Goal: Transaction & Acquisition: Purchase product/service

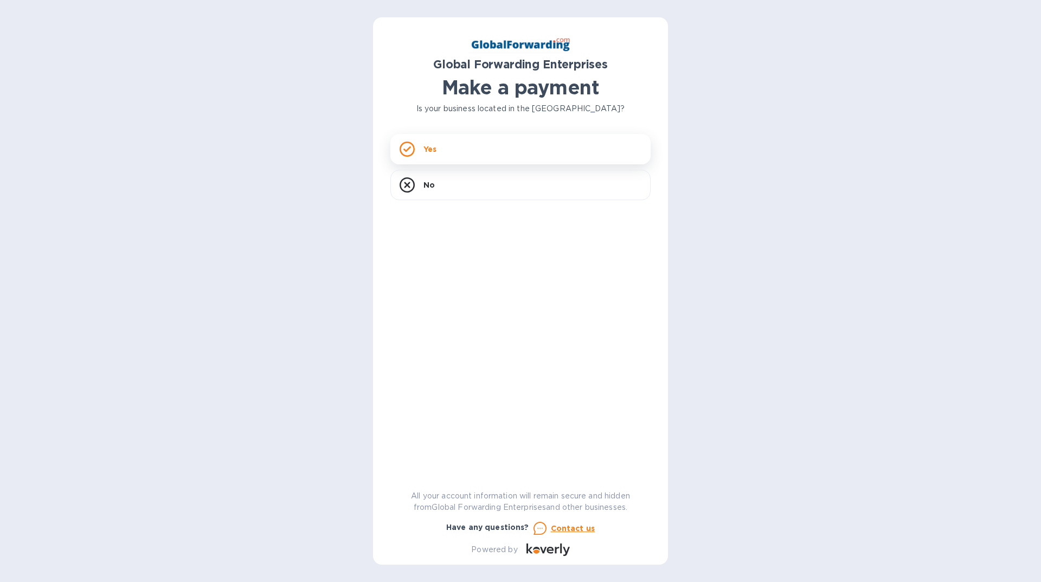
click at [445, 149] on div "Yes" at bounding box center [520, 149] width 260 height 30
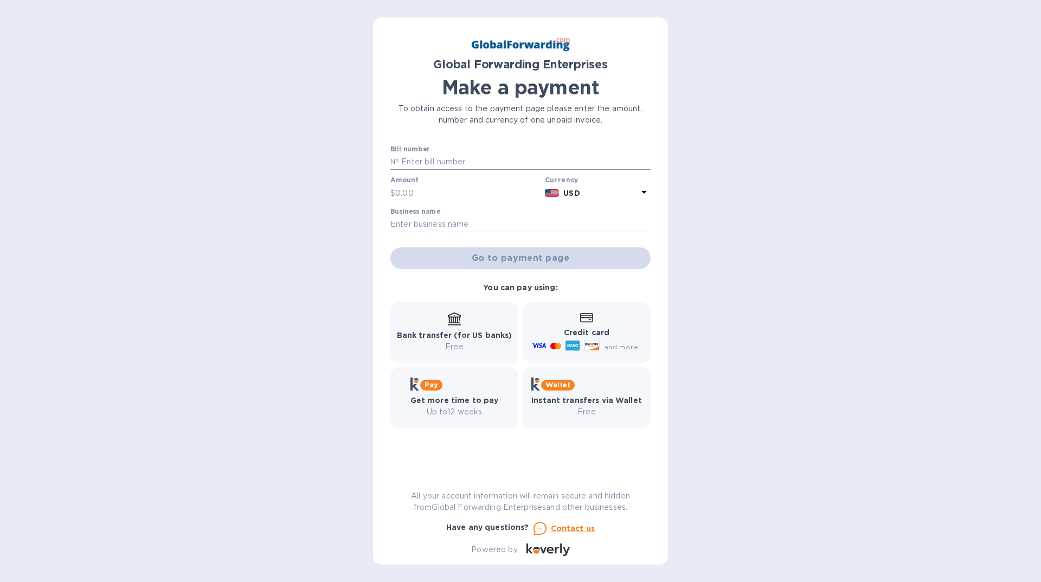
click at [403, 160] on input "text" at bounding box center [525, 162] width 252 height 16
paste input "79706590"
type input "79706590"
click at [422, 194] on input "text" at bounding box center [467, 193] width 145 height 16
type input "216.63"
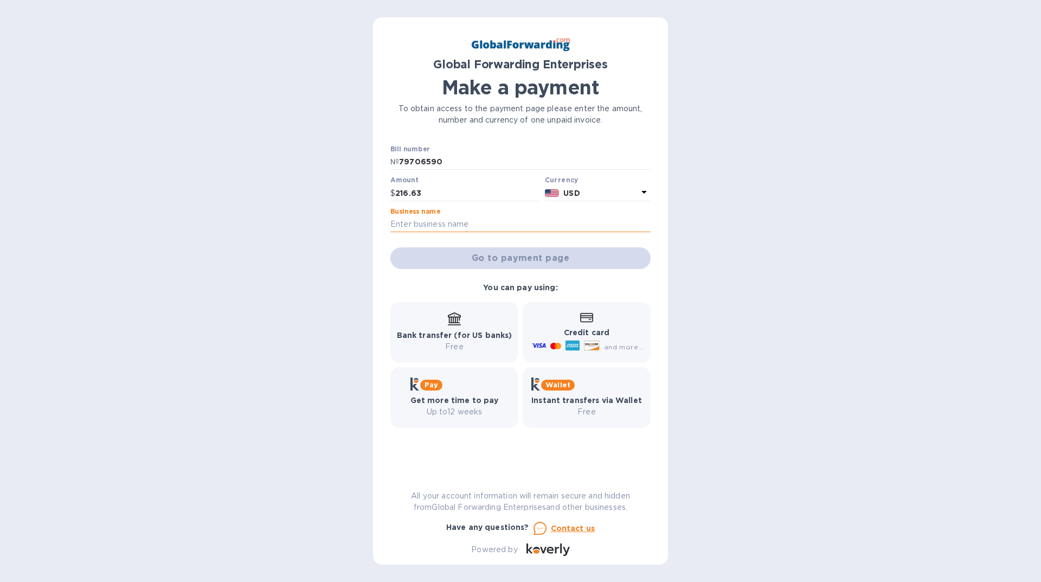
click at [423, 220] on input "text" at bounding box center [520, 224] width 260 height 16
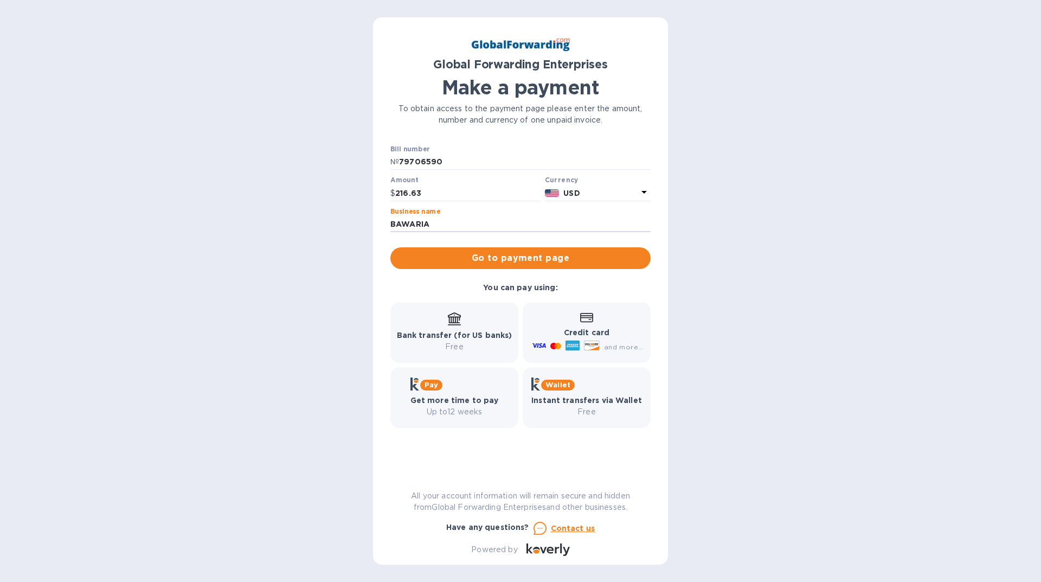
type input "BAWARIA"
click at [584, 337] on p "Credit card" at bounding box center [587, 332] width 114 height 11
click at [525, 253] on span "Go to payment page" at bounding box center [520, 258] width 243 height 13
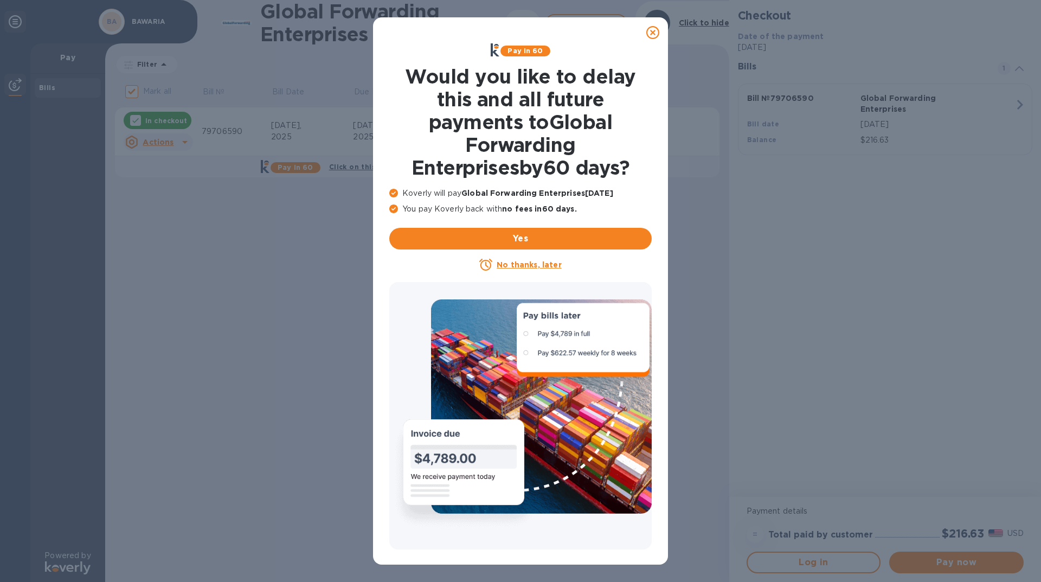
click at [525, 264] on u "No thanks, later" at bounding box center [529, 264] width 65 height 9
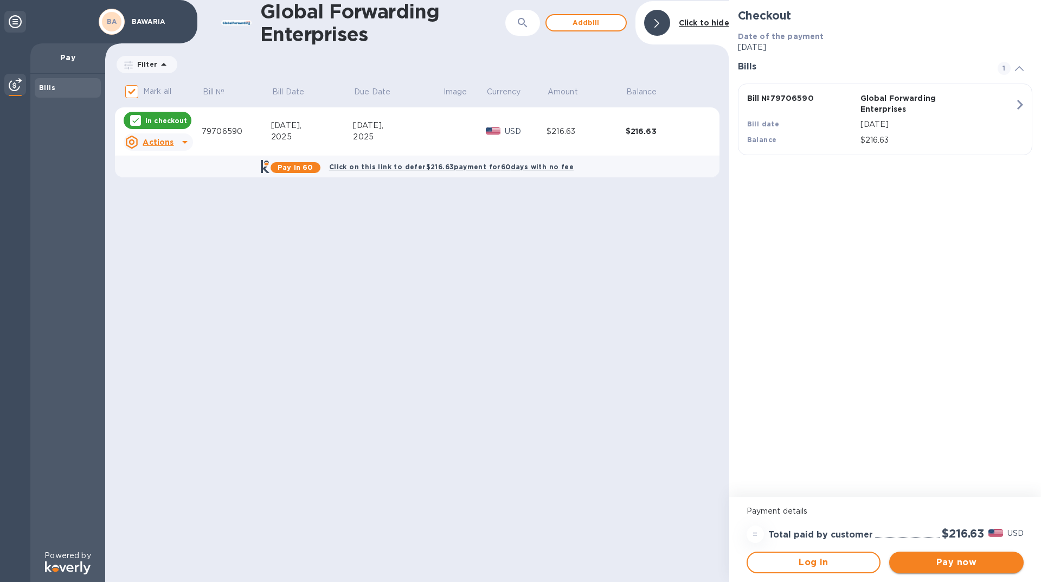
click at [942, 562] on span "Pay now" at bounding box center [956, 562] width 117 height 13
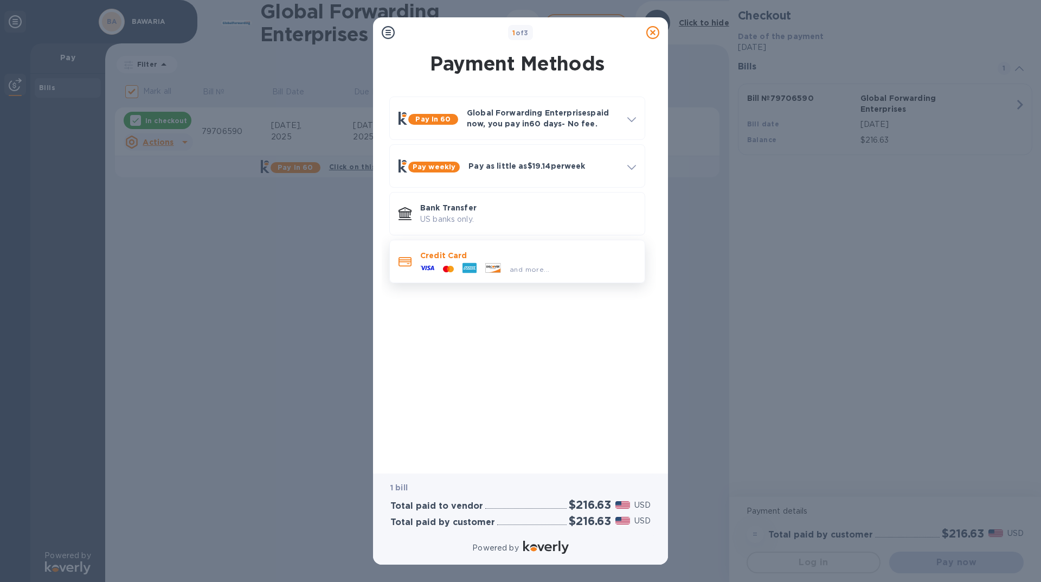
click at [486, 260] on p "Credit Card" at bounding box center [528, 255] width 216 height 11
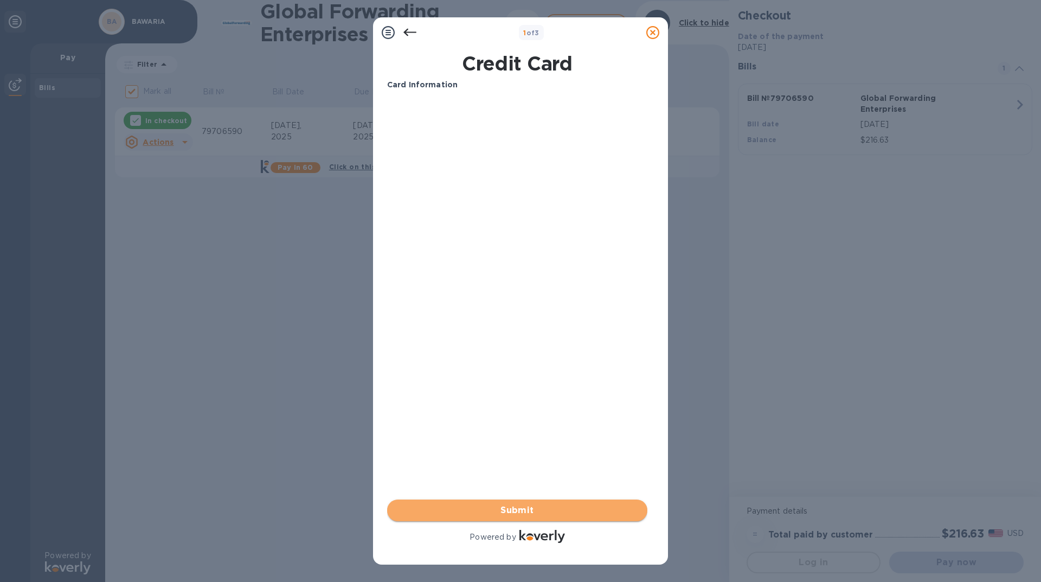
click at [515, 509] on span "Submit" at bounding box center [517, 510] width 243 height 13
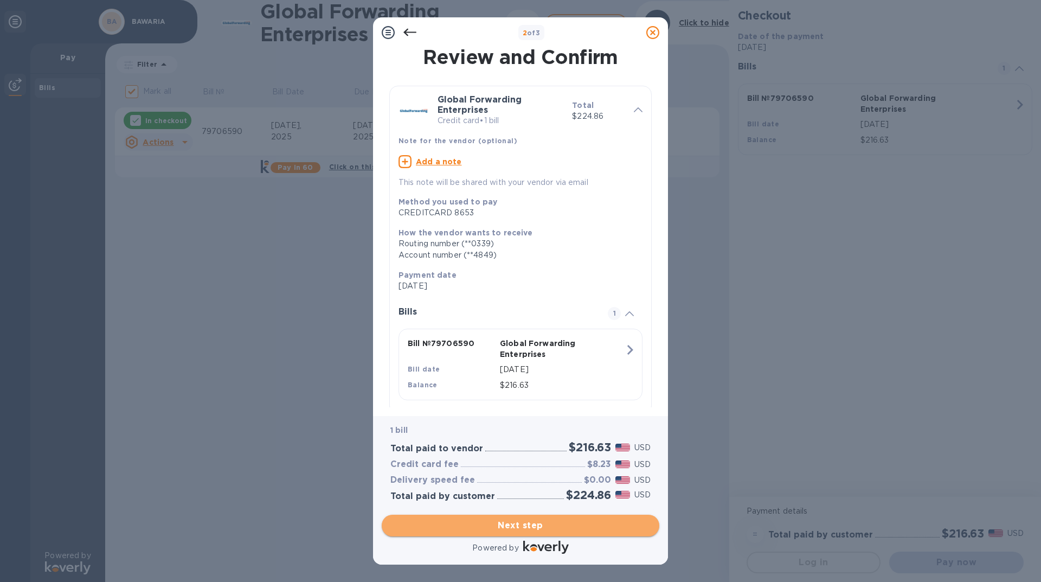
click at [515, 526] on span "Next step" at bounding box center [520, 525] width 260 height 13
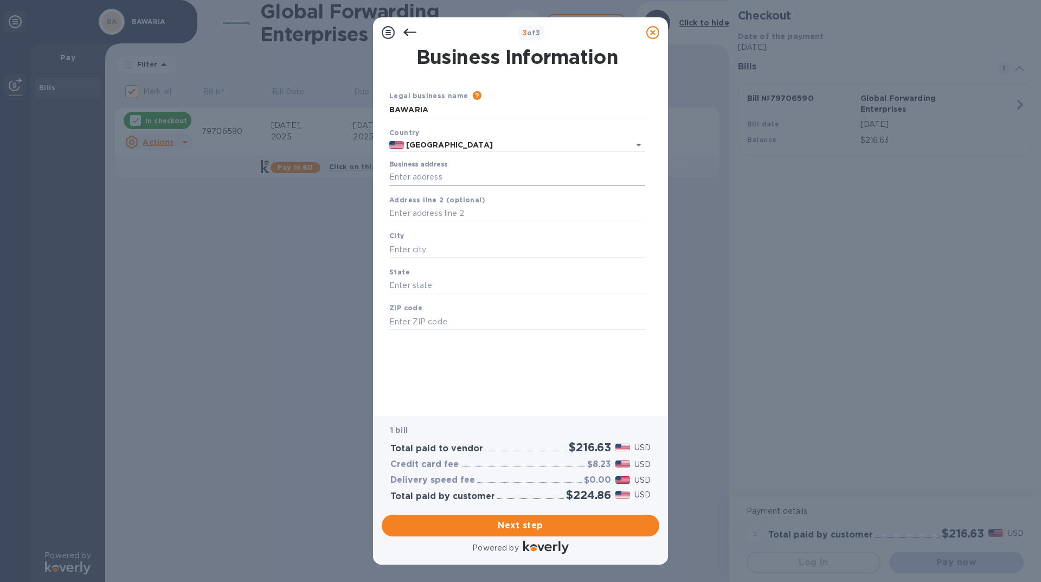
click at [461, 176] on input "Business address" at bounding box center [517, 177] width 256 height 16
type input "14394 Germain st"
click at [478, 240] on div "City" at bounding box center [517, 244] width 265 height 36
click at [478, 248] on input "text" at bounding box center [517, 249] width 256 height 16
type input "MISSION HILLS"
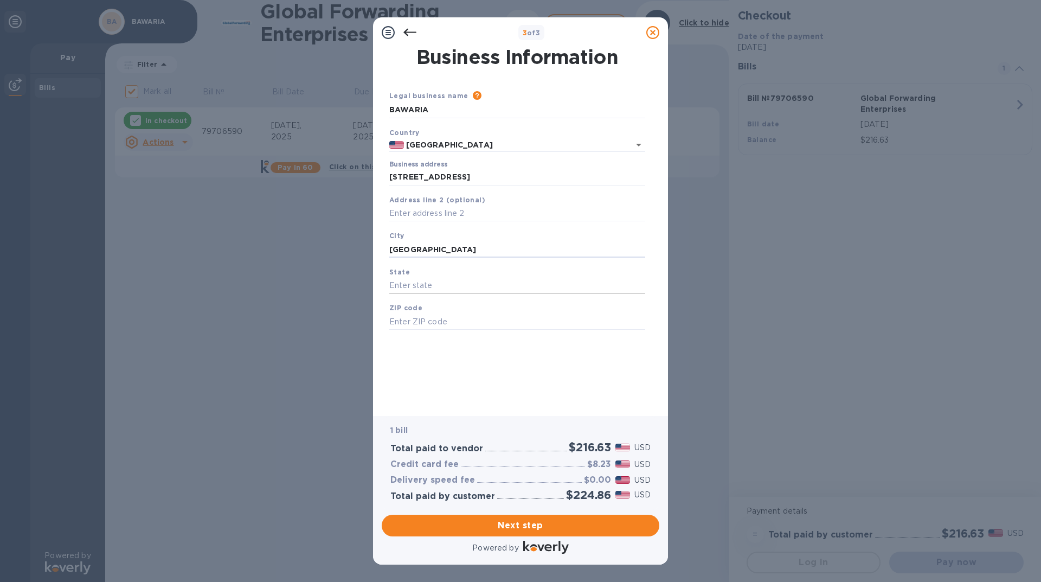
click at [410, 283] on input "text" at bounding box center [517, 286] width 256 height 16
type input "CA"
type input "91345"
click at [517, 525] on span "Next step" at bounding box center [520, 525] width 260 height 13
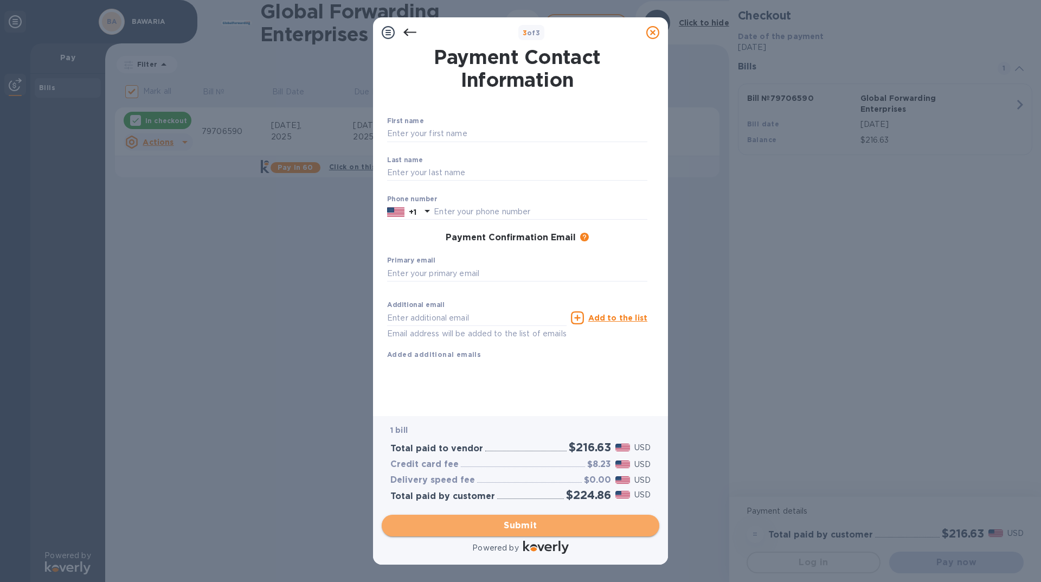
click at [516, 526] on span "Submit" at bounding box center [520, 525] width 260 height 13
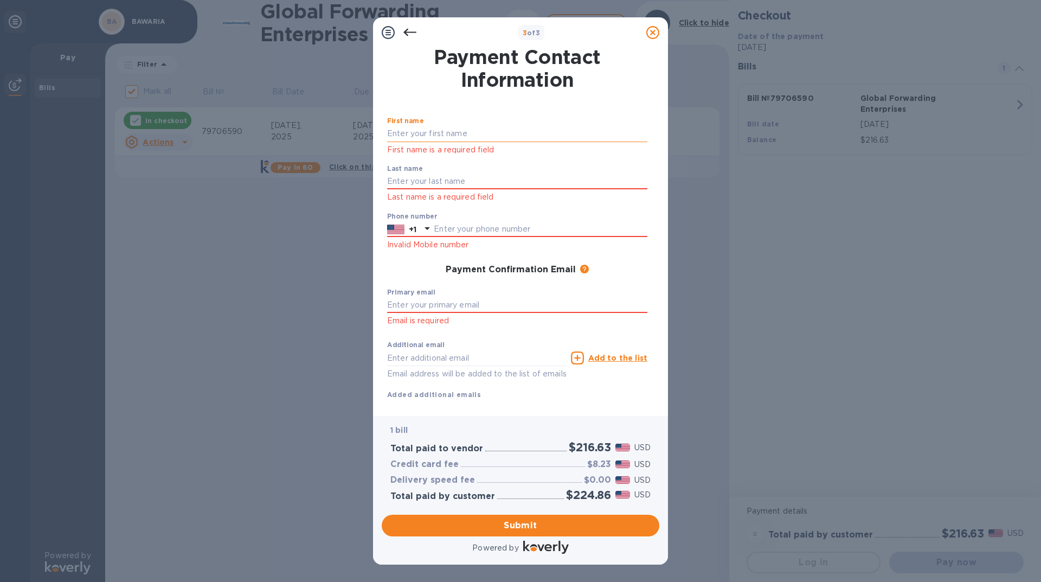
click at [399, 133] on input "text" at bounding box center [517, 134] width 260 height 16
type input "Kiril"
click at [407, 179] on input "text" at bounding box center [517, 182] width 260 height 16
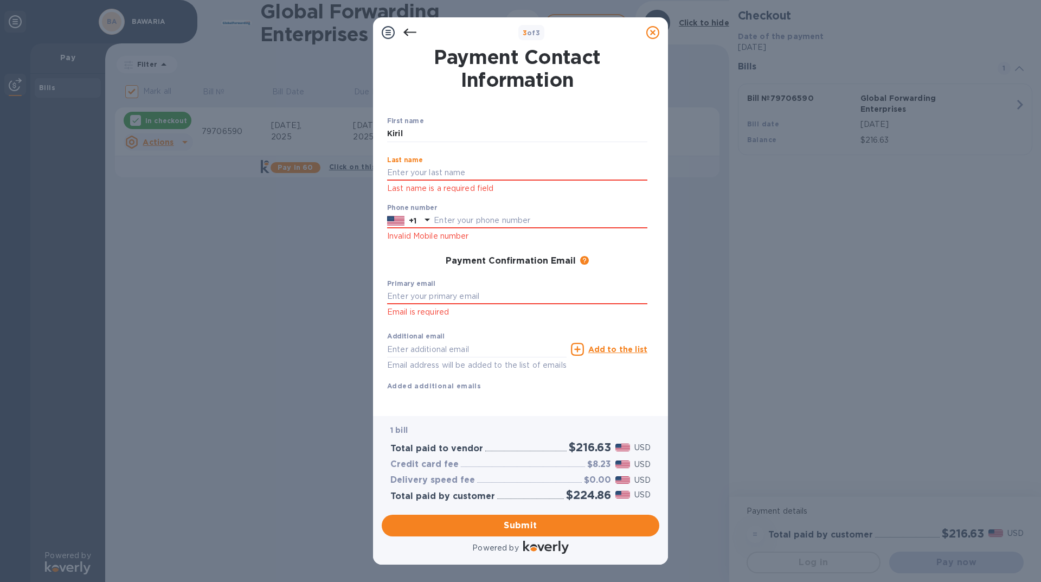
type input "Popov"
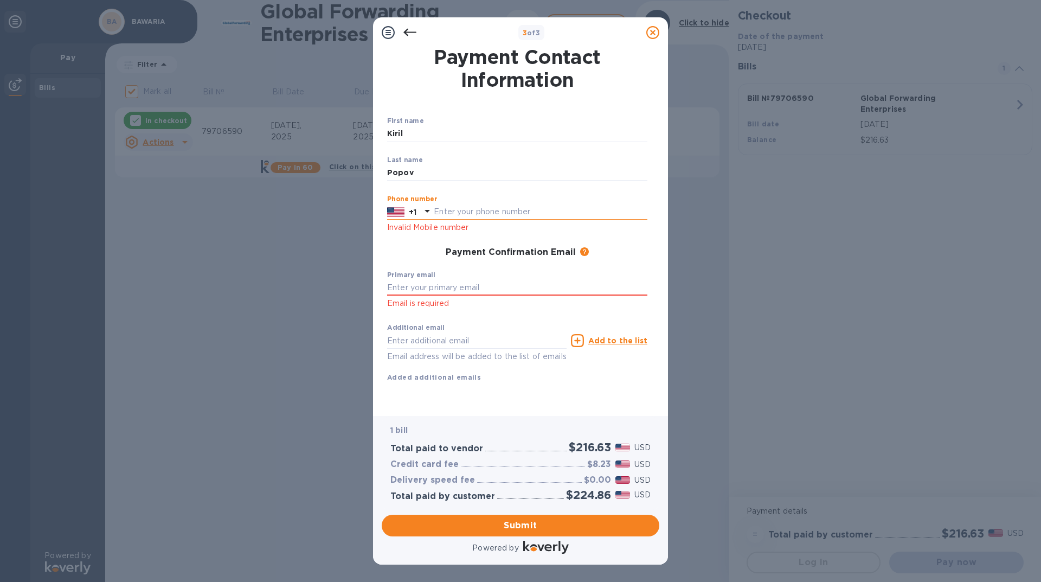
click at [459, 222] on div "Phone number +1 Invalid Mobile number" at bounding box center [517, 214] width 260 height 39
type input "8183972539"
click at [405, 288] on input "text" at bounding box center [517, 288] width 260 height 16
type input "BAWARECA@YAHOO.COM"
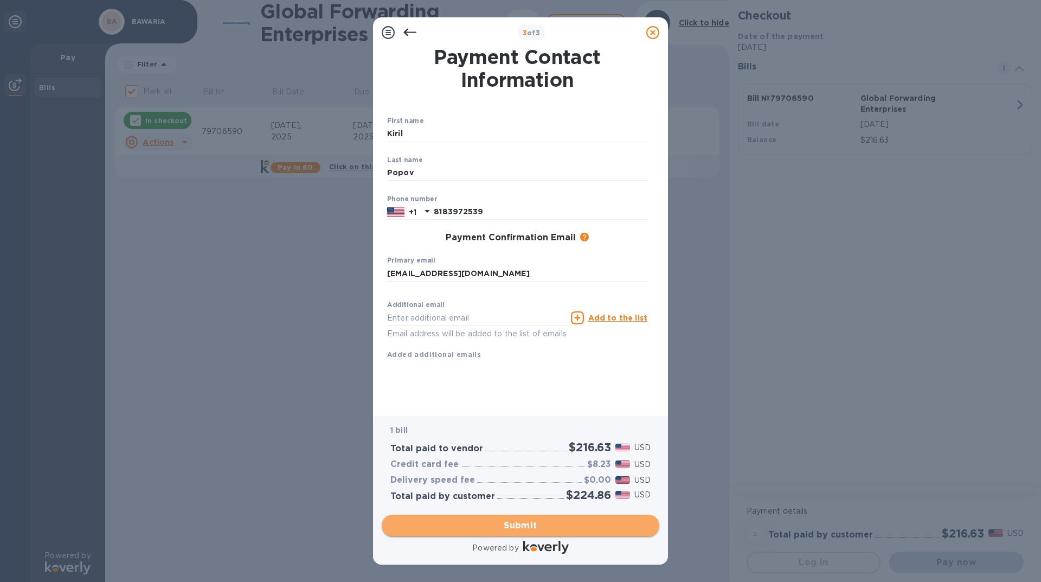
click at [521, 524] on span "Submit" at bounding box center [520, 525] width 260 height 13
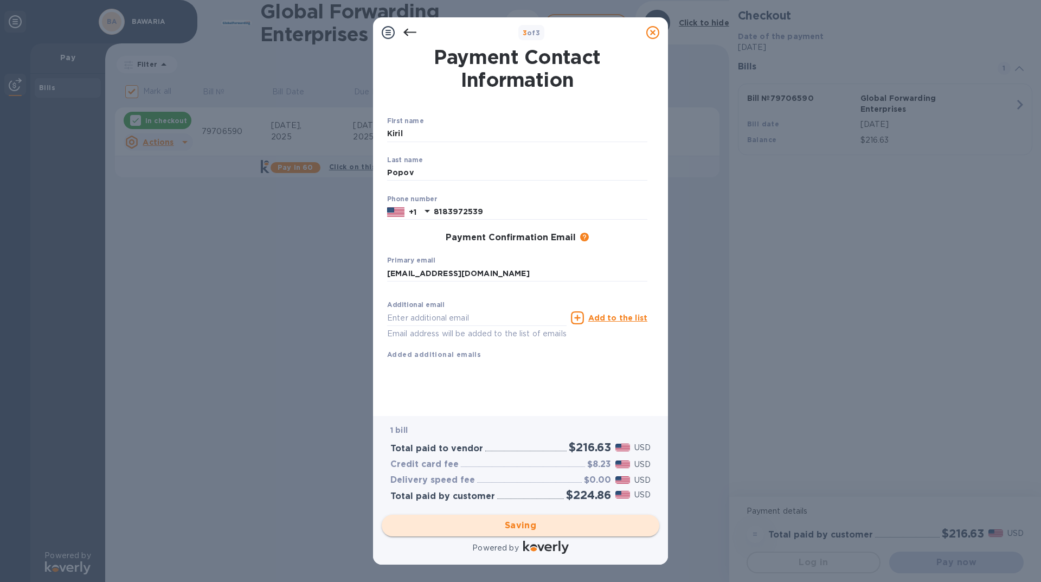
checkbox input "false"
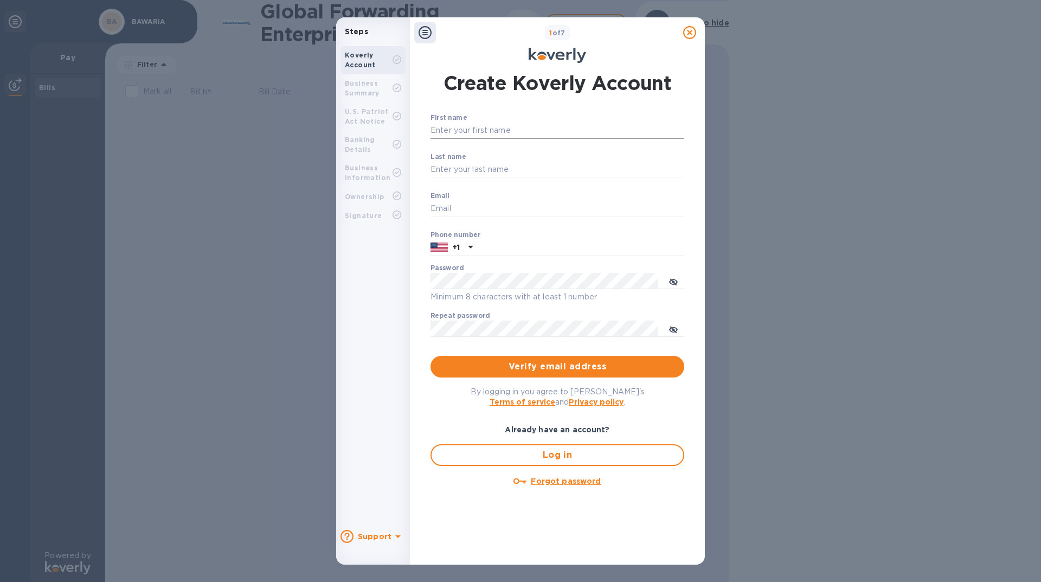
click at [454, 132] on input "First name" at bounding box center [558, 131] width 254 height 16
type input "Kiril"
click at [452, 167] on input "Last name" at bounding box center [558, 170] width 254 height 16
type input "Popov"
click at [467, 209] on input "Email" at bounding box center [558, 209] width 254 height 16
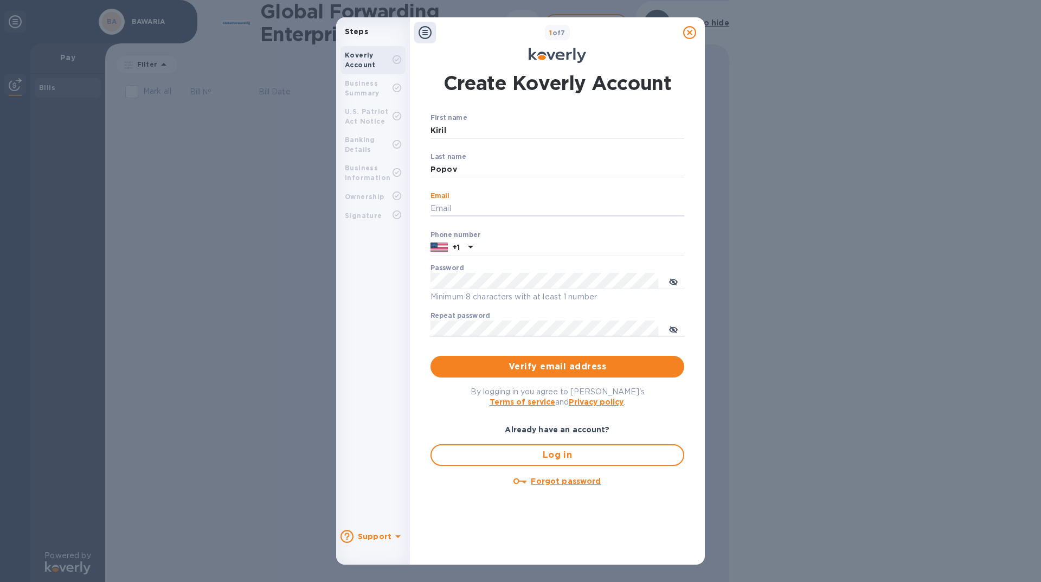
type input "bawareca@yahoo.com"
click at [496, 245] on input "text" at bounding box center [580, 248] width 207 height 16
type input "8183972539"
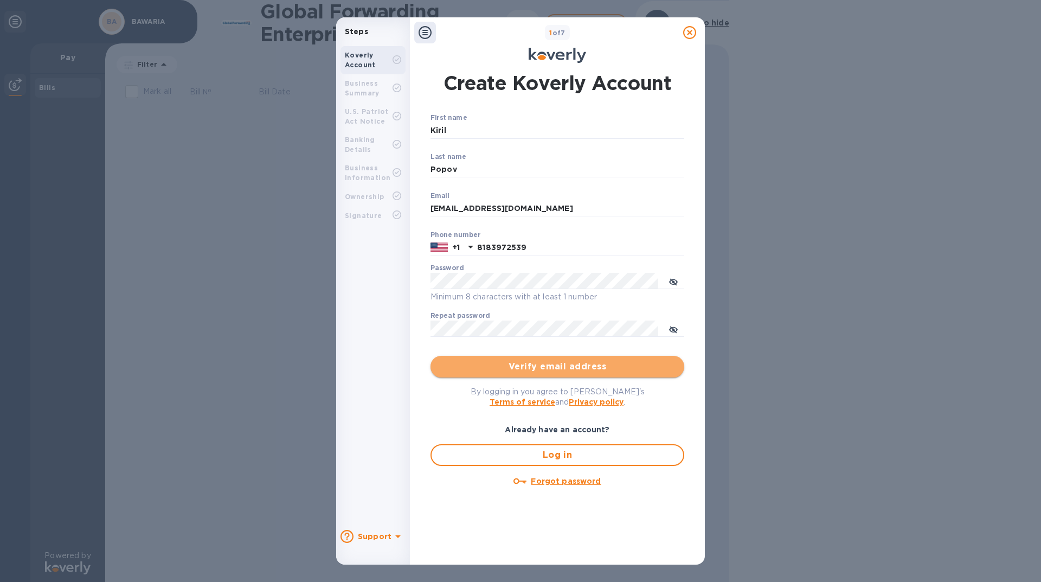
click at [527, 364] on span "Verify email address" at bounding box center [557, 366] width 236 height 13
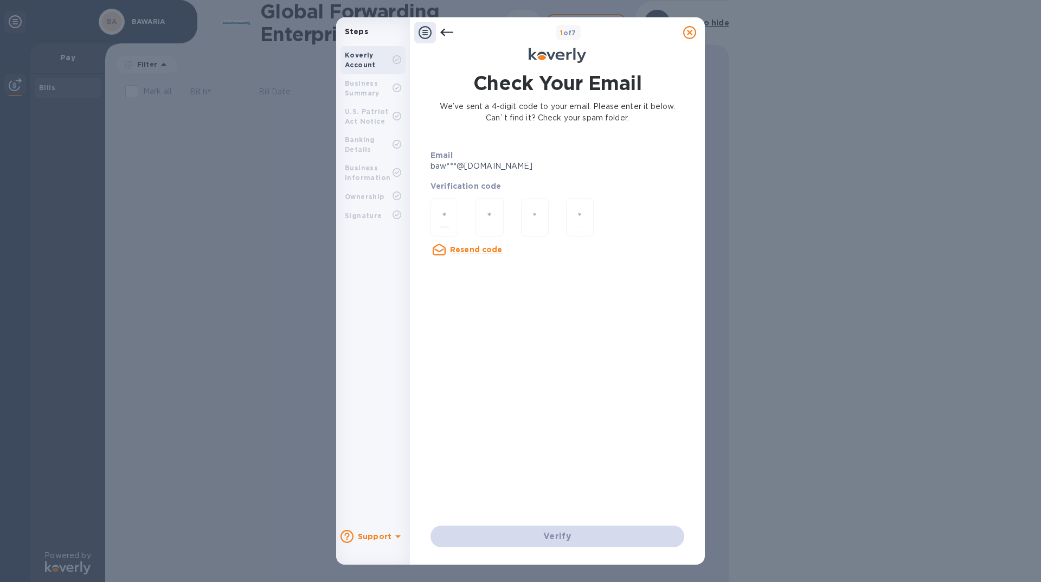
click at [440, 207] on div at bounding box center [445, 217] width 28 height 38
type input "4"
type input "6"
type input "4"
type input "1"
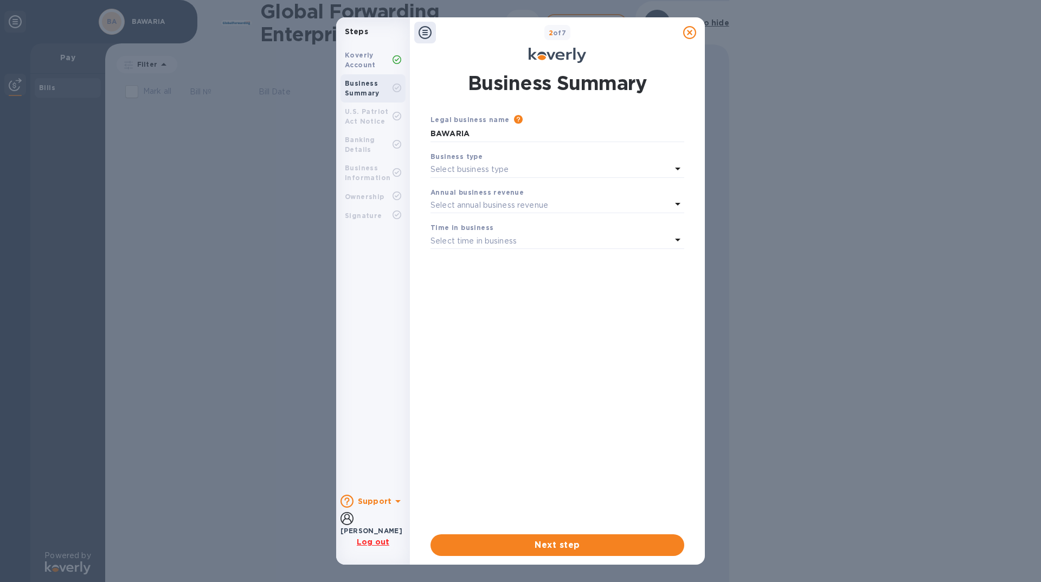
click at [676, 169] on icon at bounding box center [677, 168] width 13 height 13
click at [478, 254] on p "S Corporations" at bounding box center [553, 254] width 228 height 11
click at [673, 207] on icon at bounding box center [677, 203] width 13 height 13
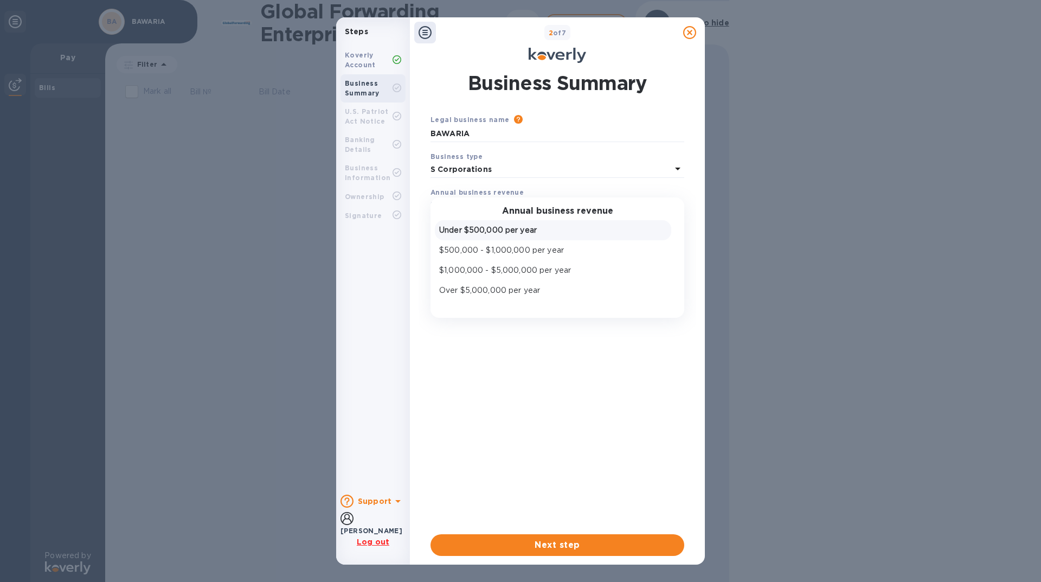
click at [520, 229] on p "Under $500,000 per year" at bounding box center [553, 229] width 228 height 11
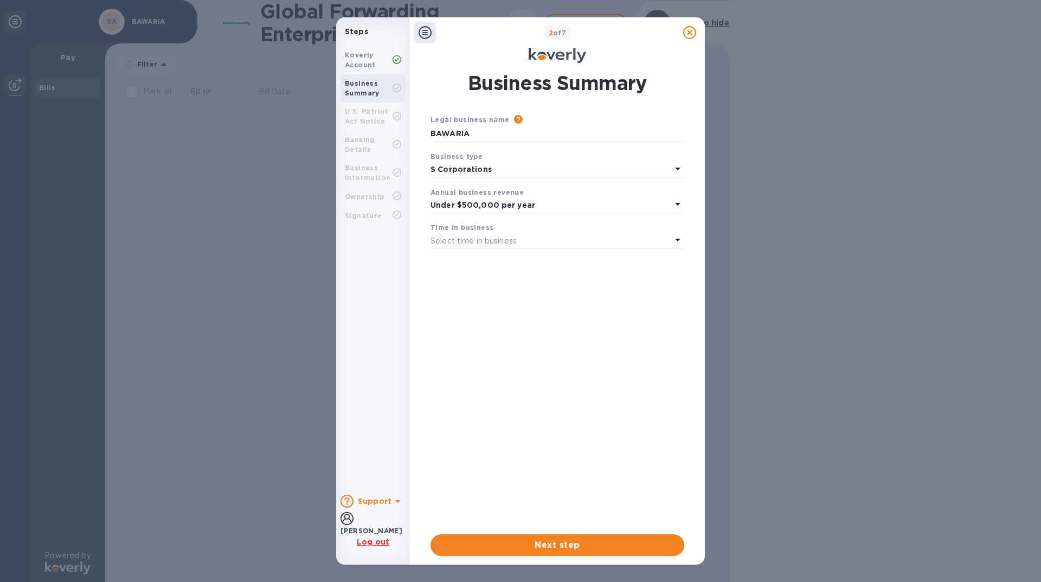
click at [678, 239] on icon at bounding box center [677, 239] width 13 height 13
click at [487, 326] on p "More than 5 years" at bounding box center [553, 325] width 228 height 11
click at [543, 549] on span "Next step" at bounding box center [557, 544] width 236 height 13
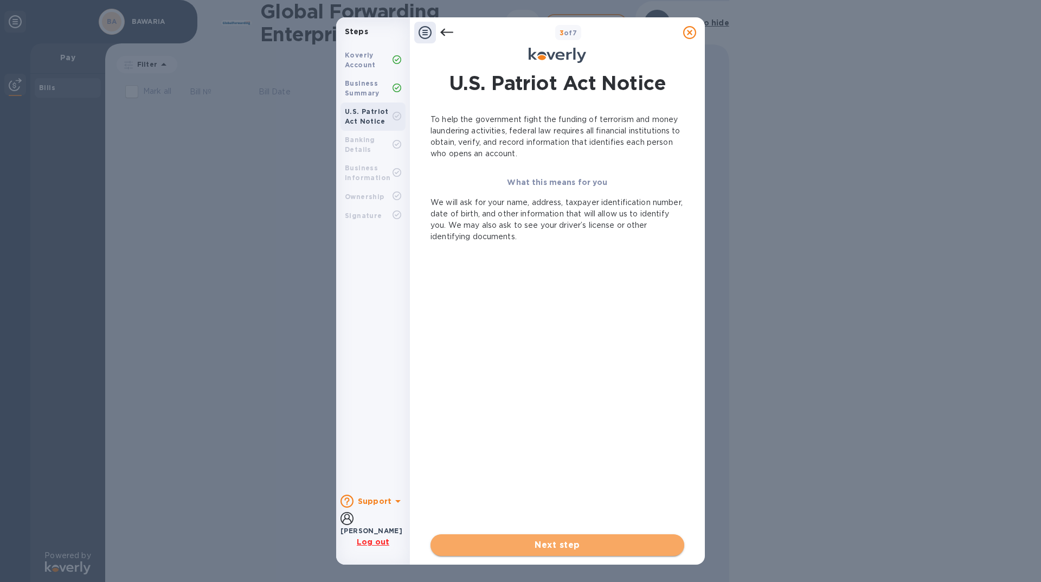
click at [545, 548] on span "Next step" at bounding box center [557, 544] width 236 height 13
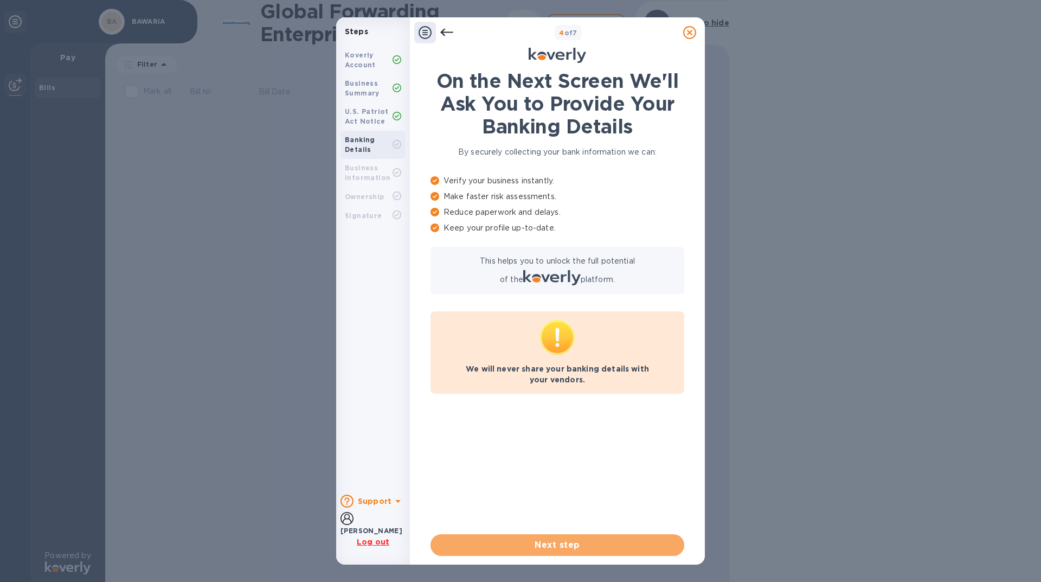
click at [545, 548] on span "Next step" at bounding box center [557, 544] width 236 height 13
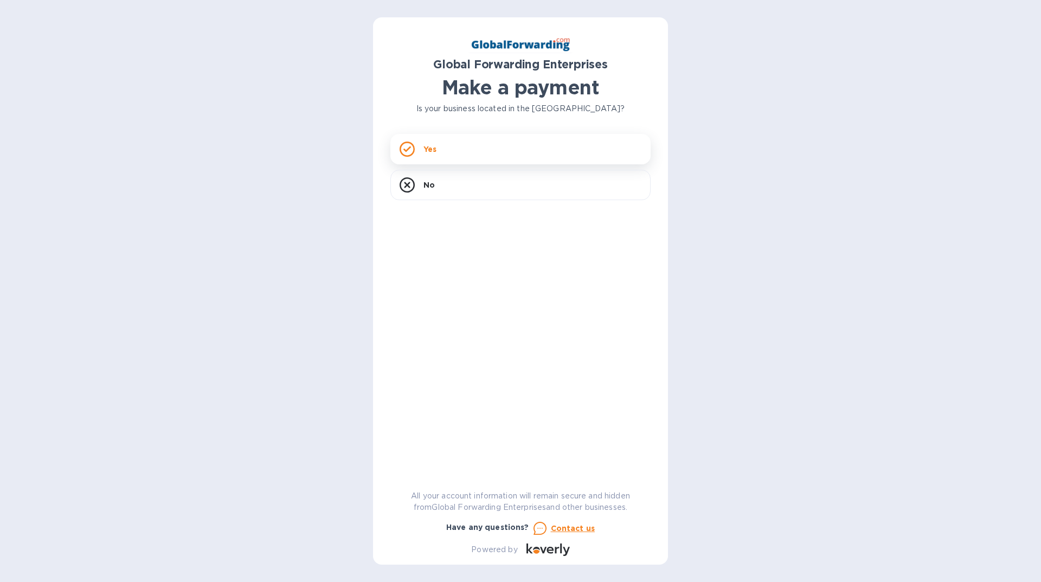
click at [473, 147] on div "Yes" at bounding box center [520, 149] width 260 height 30
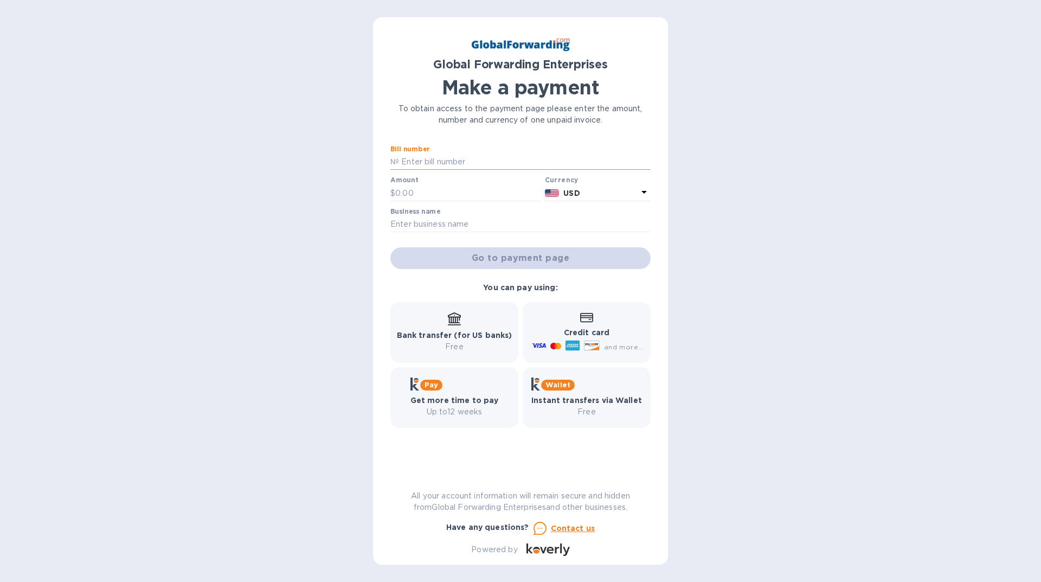
click at [412, 158] on input "text" at bounding box center [525, 162] width 252 height 16
paste input "79705795"
type input "79705795"
click at [417, 189] on input "text" at bounding box center [467, 193] width 145 height 16
type input "346.57"
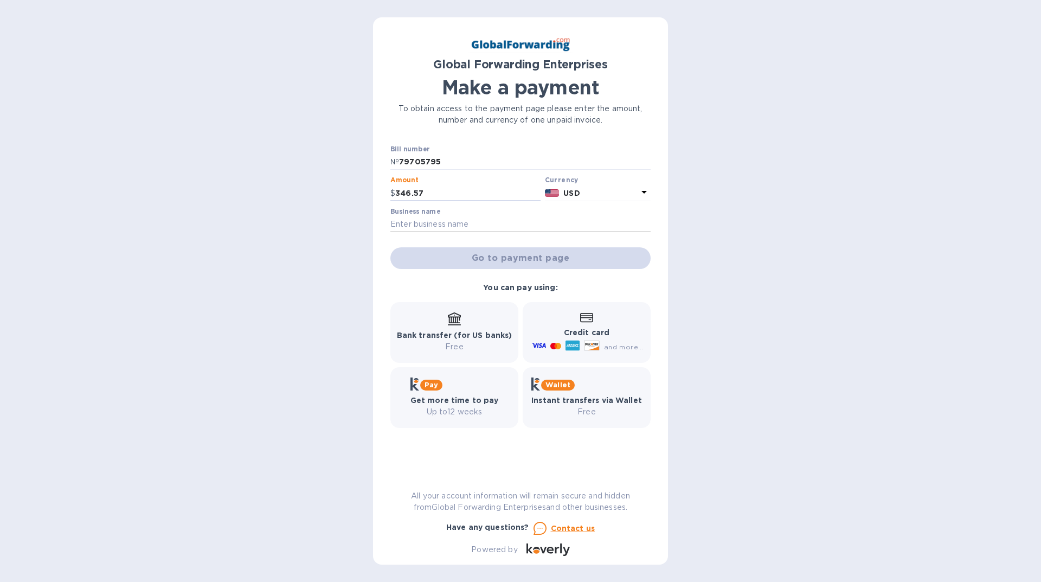
click at [422, 221] on input "text" at bounding box center [520, 224] width 260 height 16
type input "BAWARIA"
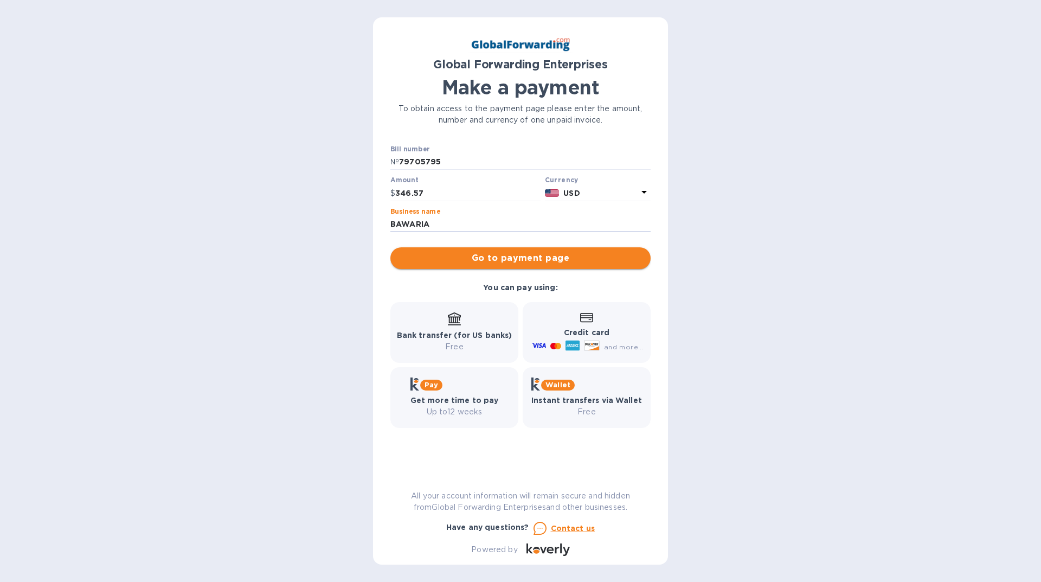
click at [495, 260] on span "Go to payment page" at bounding box center [520, 258] width 243 height 13
